Goal: Information Seeking & Learning: Understand process/instructions

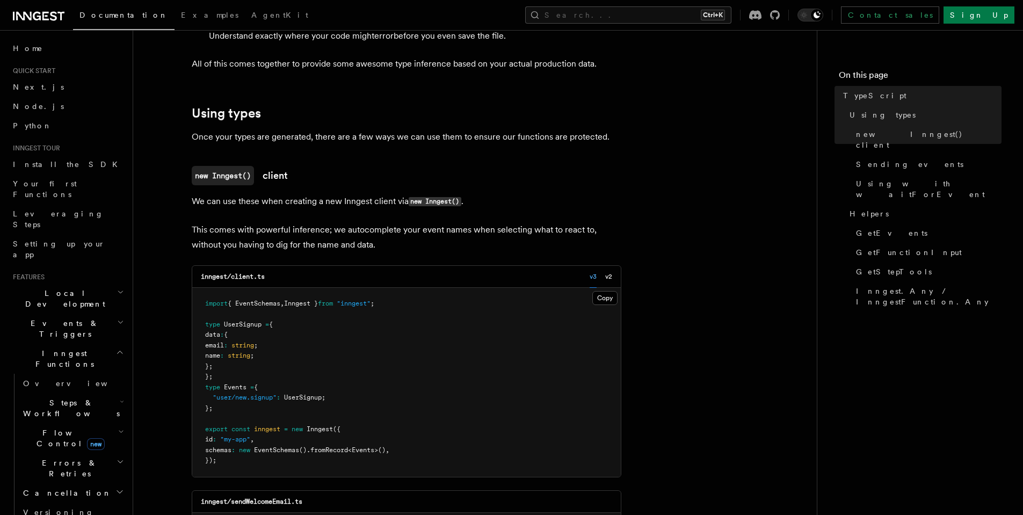
scroll to position [258, 0]
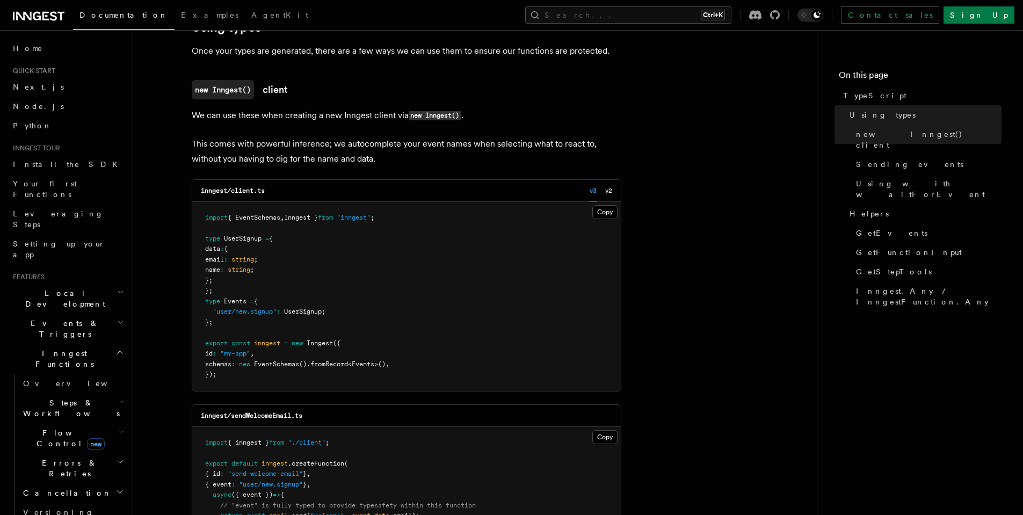
click at [75, 458] on span "Errors & Retries" at bounding box center [68, 468] width 98 height 21
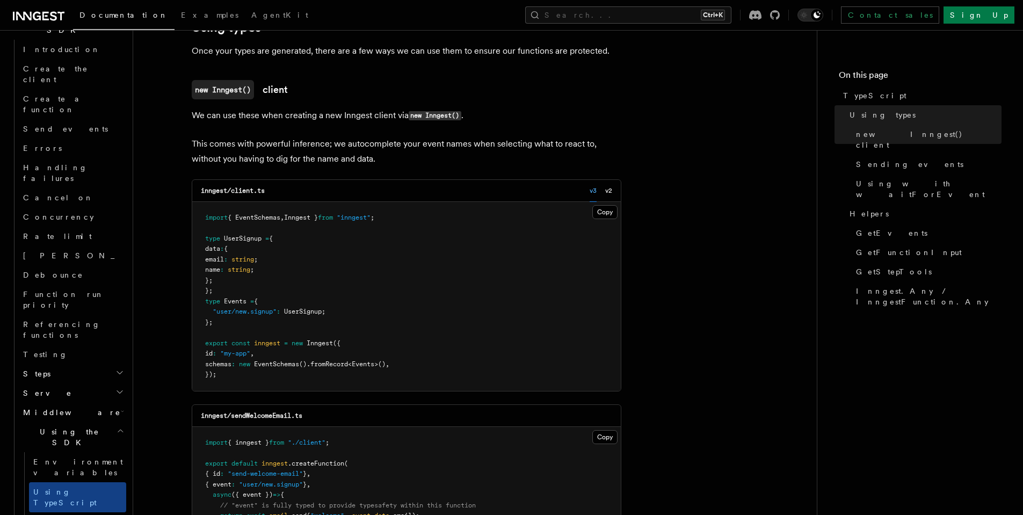
scroll to position [903, 0]
click at [74, 514] on span "ESLint plugin" at bounding box center [60, 523] width 54 height 19
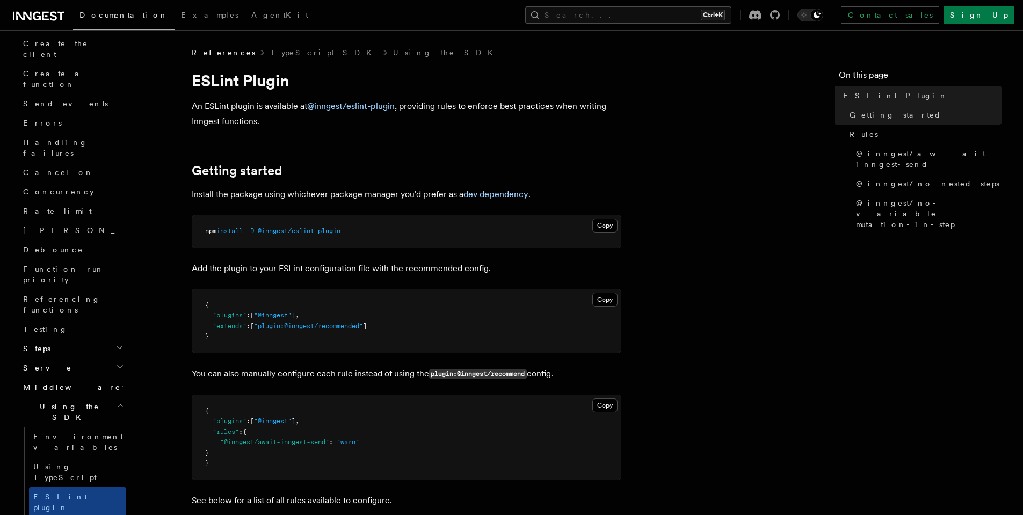
scroll to position [64, 0]
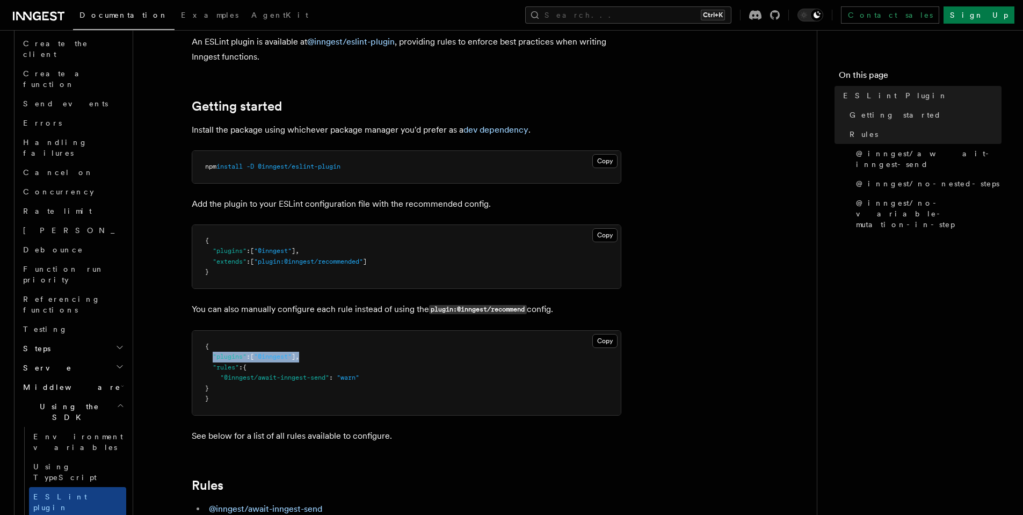
drag, startPoint x: 214, startPoint y: 357, endPoint x: 307, endPoint y: 357, distance: 93.5
click at [307, 357] on pre "{ "plugins" : [ "@inngest" ] , "rules" : { "@inngest/await-inngest-send" : "war…" at bounding box center [406, 373] width 429 height 84
copy span ""plugins" : [ "@inngest" ] ,"
click at [313, 367] on pre "{ "plugins" : [ "@inngest" ] , "rules" : { "@inngest/await-inngest-send" : "war…" at bounding box center [406, 373] width 429 height 84
drag, startPoint x: 212, startPoint y: 358, endPoint x: 348, endPoint y: 356, distance: 135.9
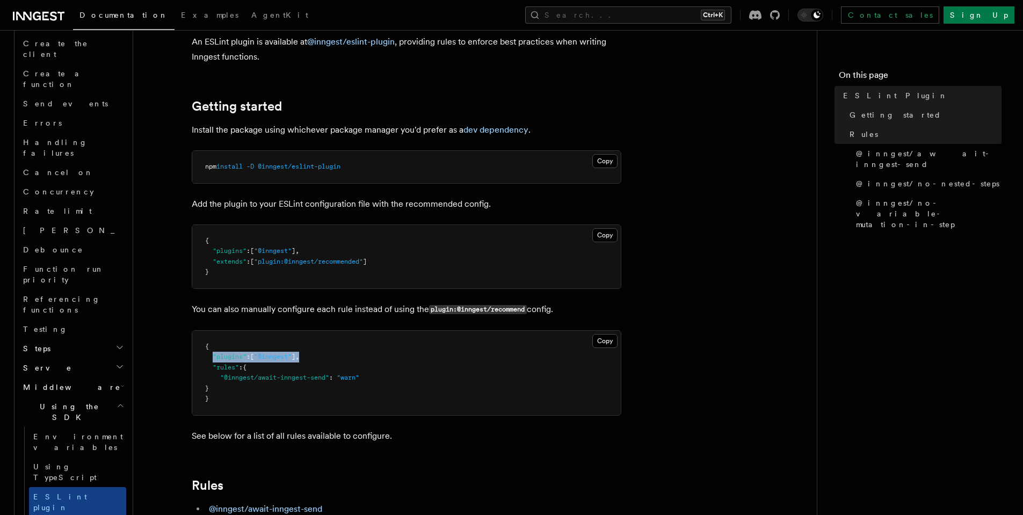
click at [349, 358] on pre "{ "plugins" : [ "@inngest" ] , "rules" : { "@inngest/await-inngest-send" : "war…" at bounding box center [406, 373] width 429 height 84
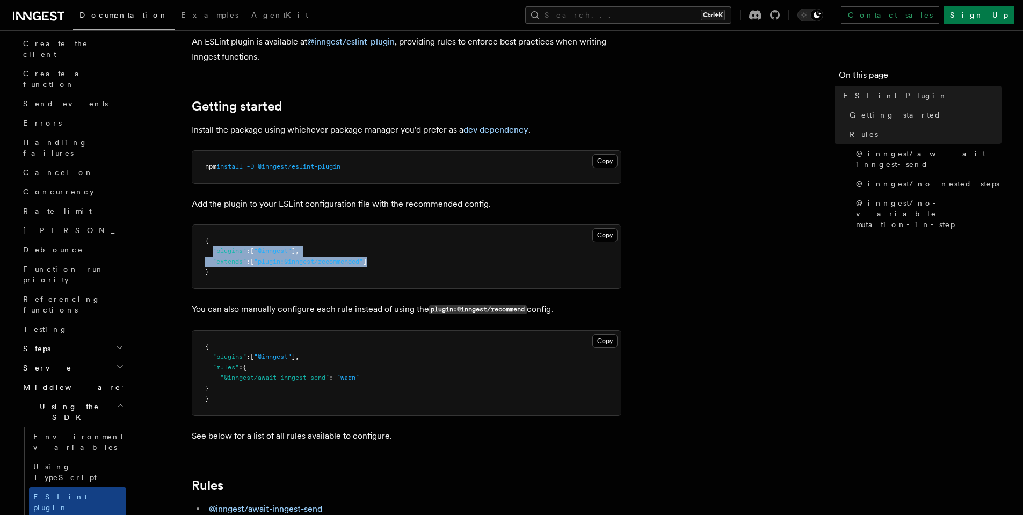
drag, startPoint x: 384, startPoint y: 263, endPoint x: 214, endPoint y: 254, distance: 170.5
click at [214, 254] on pre "{ "plugins" : [ "@inngest" ] , "extends" : [ "plugin:@inngest/recommended" ] }" at bounding box center [406, 256] width 429 height 63
copy code ""plugins" : [ "@inngest" ] , "extends" : [ "plugin:@inngest/recommended" ]"
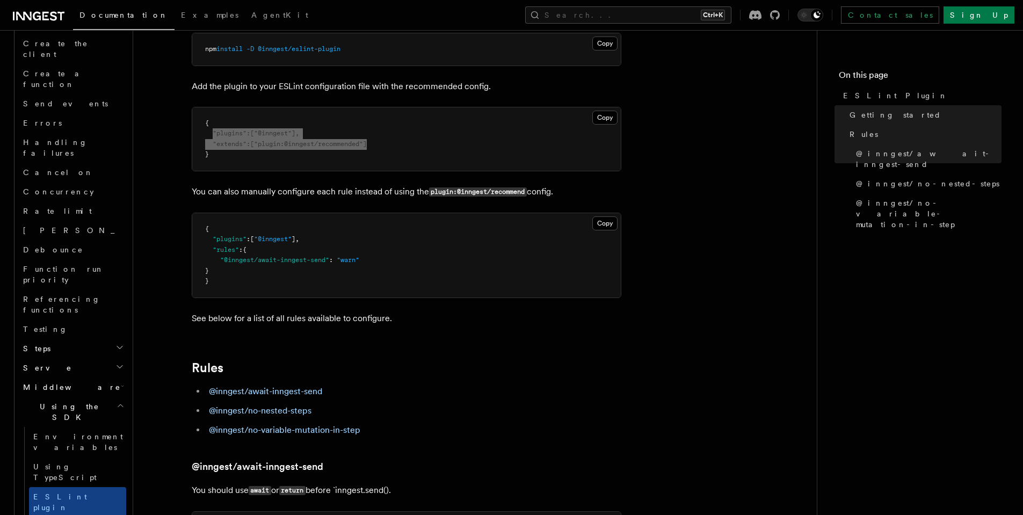
scroll to position [193, 0]
